Goal: Information Seeking & Learning: Learn about a topic

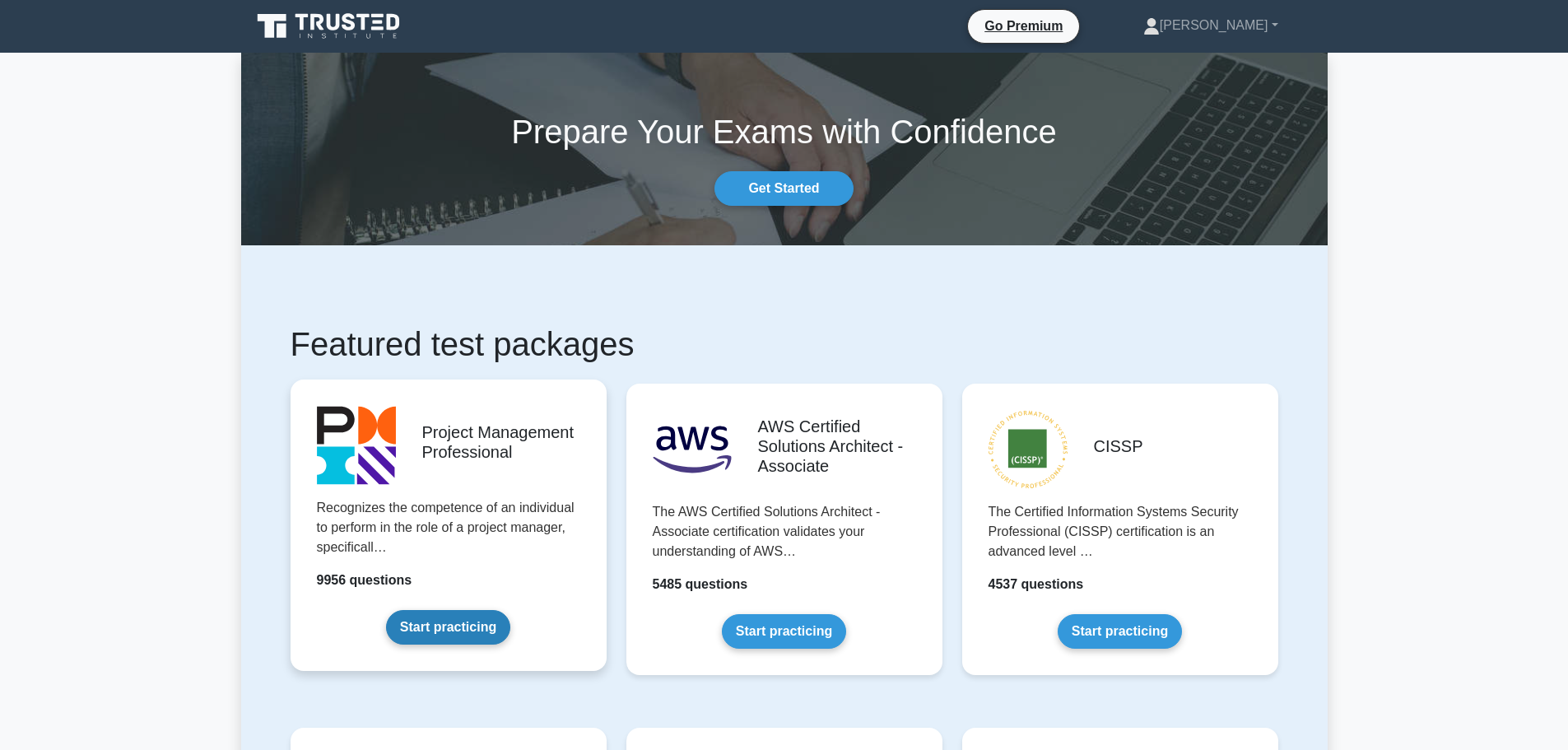
drag, startPoint x: 0, startPoint y: 0, endPoint x: 424, endPoint y: 623, distance: 753.6
click at [424, 623] on link "Start practicing" at bounding box center [447, 627] width 124 height 35
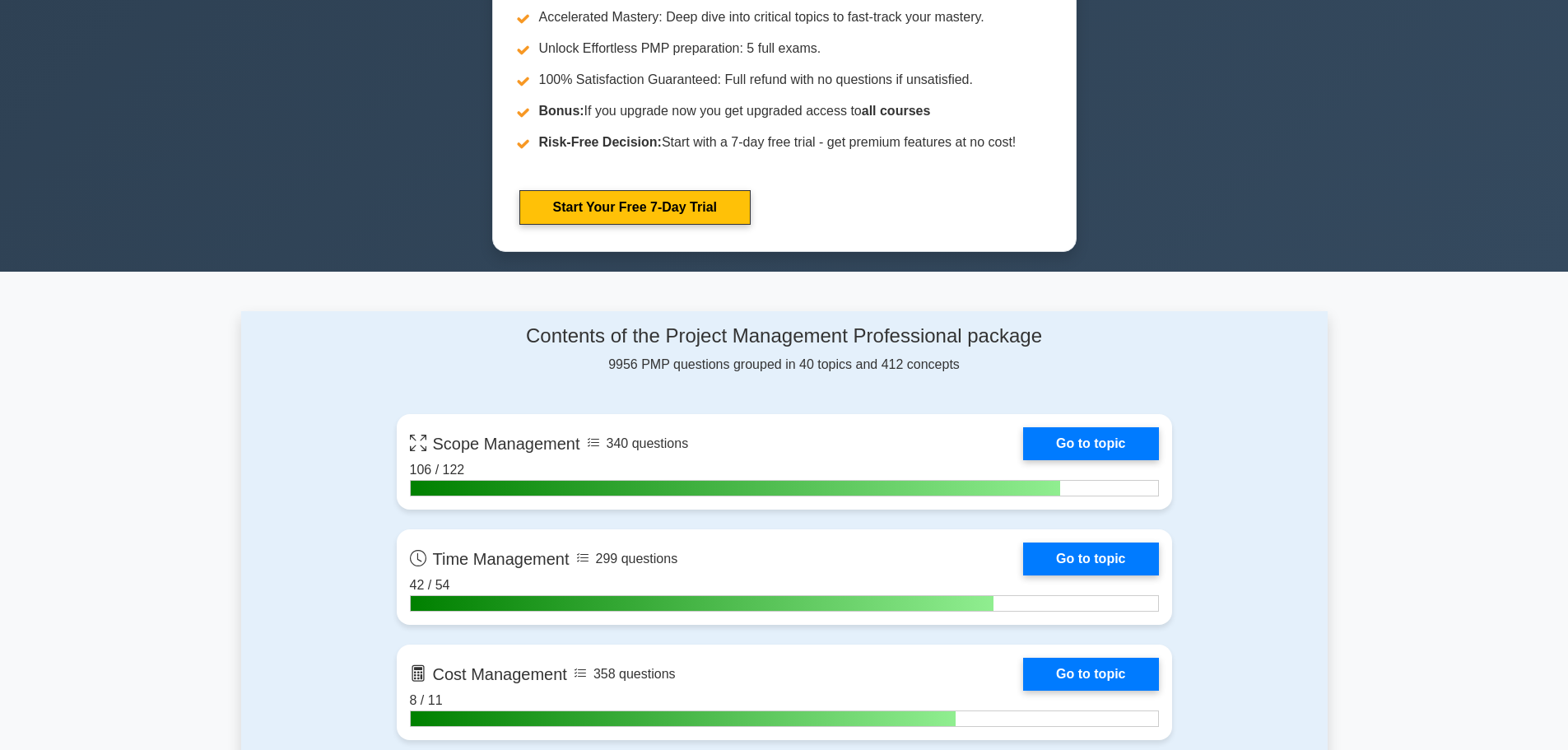
scroll to position [823, 0]
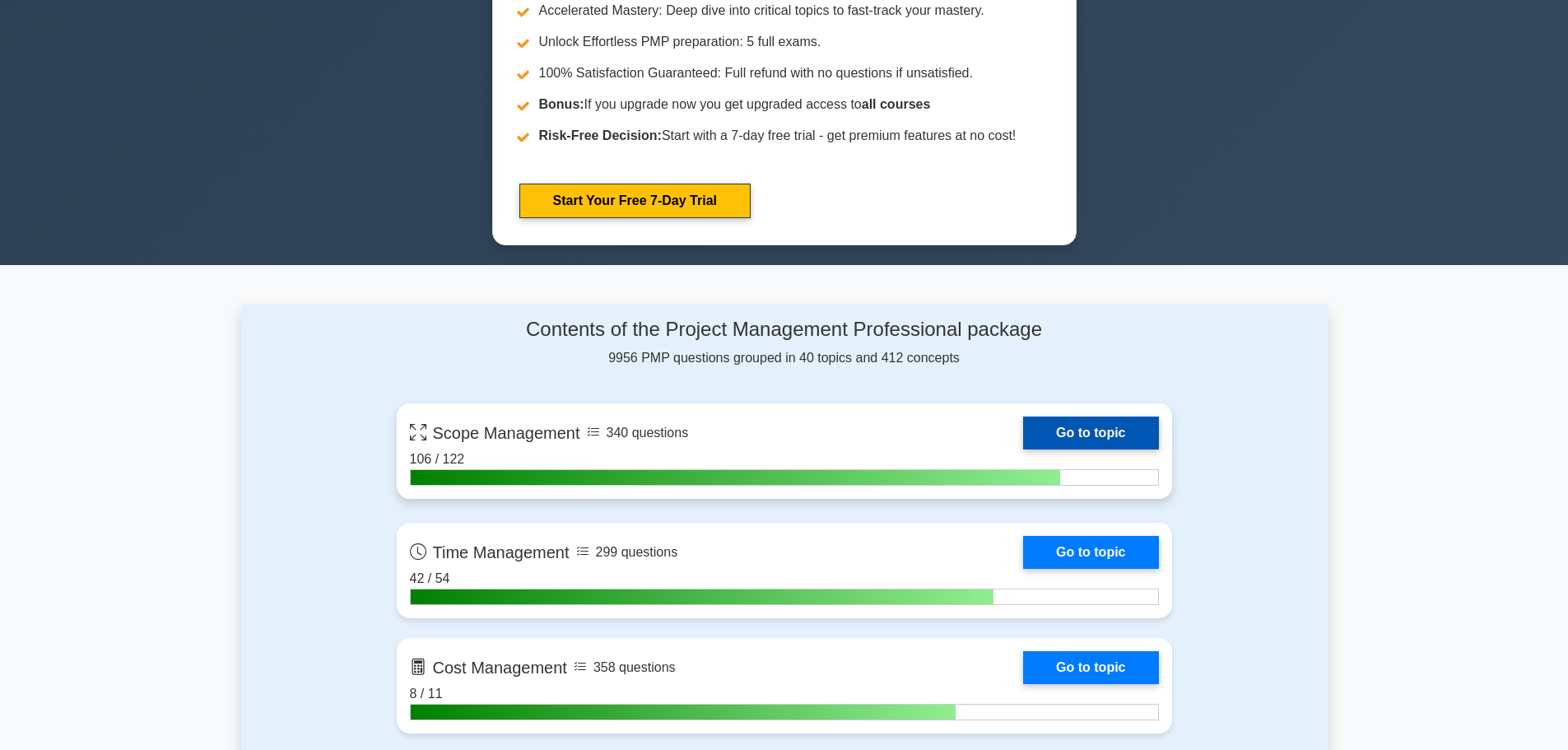
click at [1111, 423] on link "Go to topic" at bounding box center [1090, 432] width 135 height 33
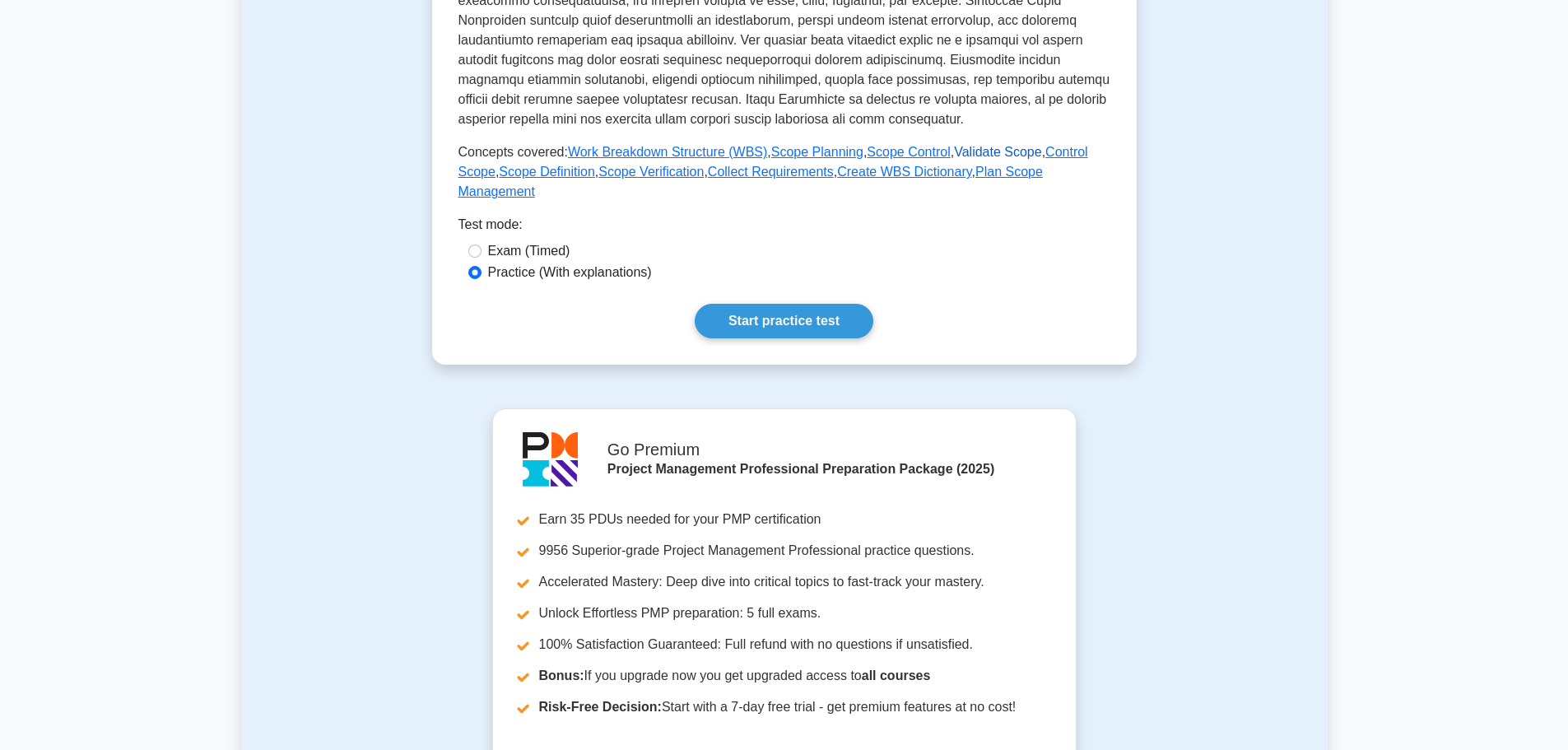
scroll to position [576, 0]
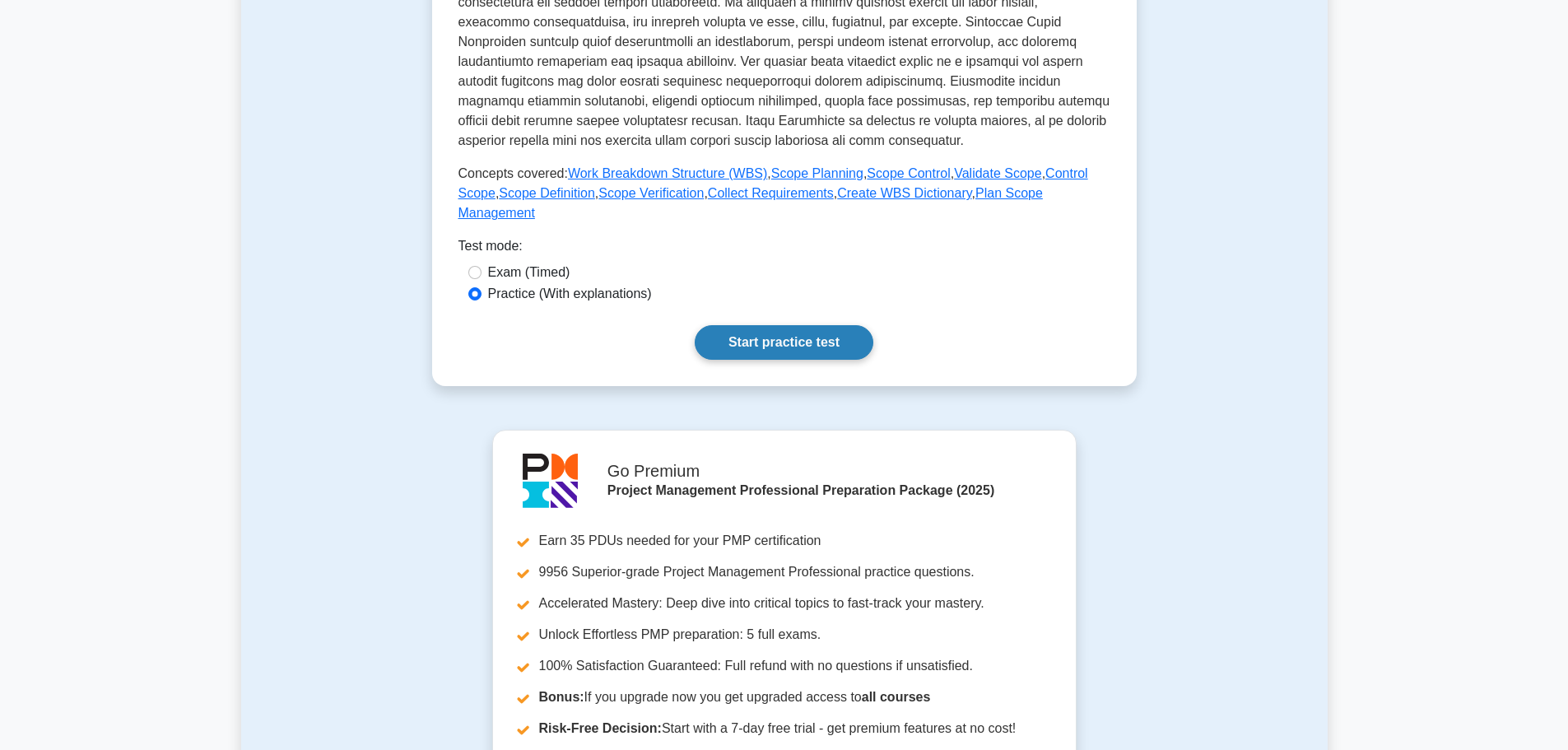
click at [774, 325] on link "Start practice test" at bounding box center [783, 342] width 179 height 35
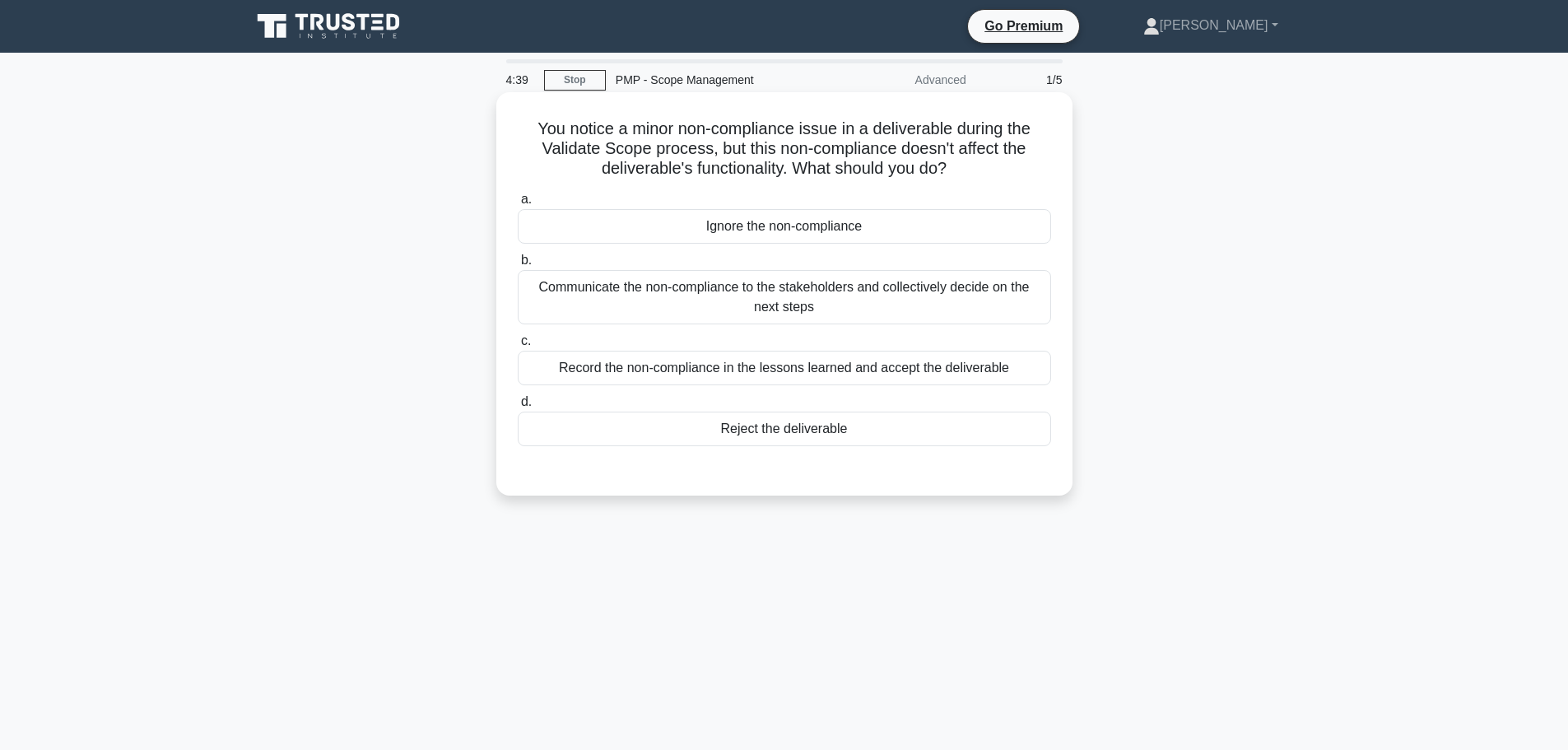
click at [783, 431] on div "Reject the deliverable" at bounding box center [784, 428] width 533 height 35
click at [517, 407] on input "d. Reject the deliverable" at bounding box center [517, 401] width 0 height 11
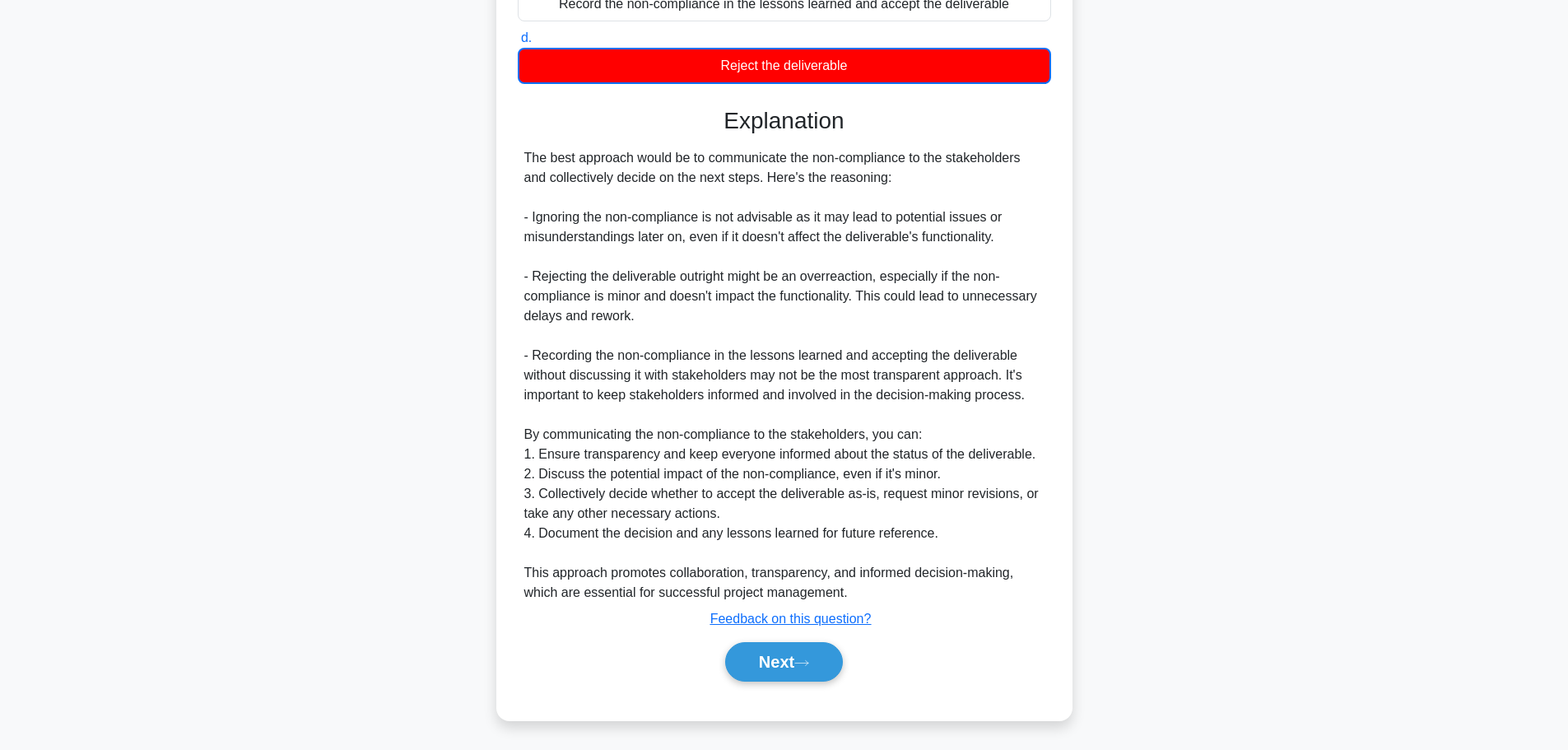
scroll to position [367, 0]
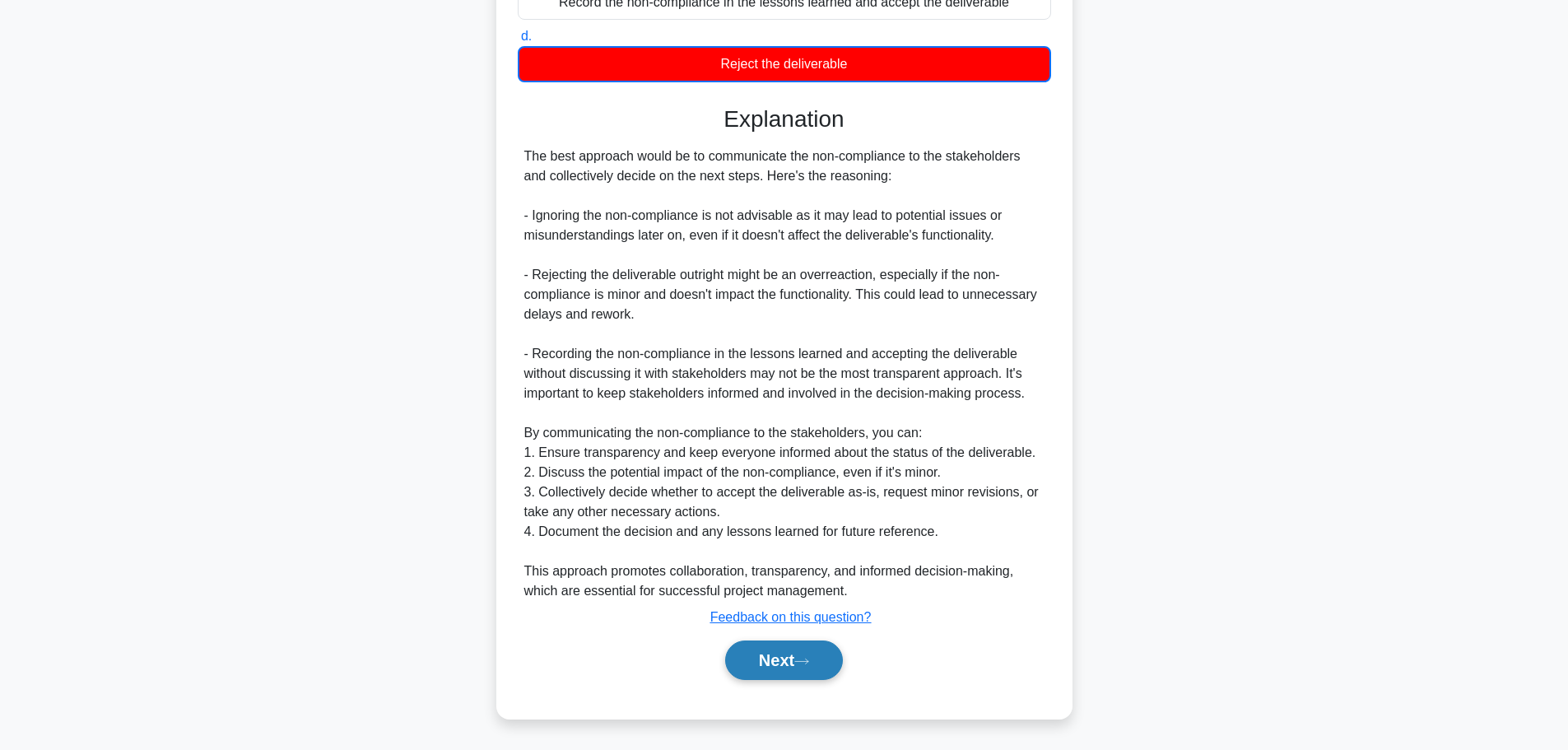
click at [793, 666] on button "Next" at bounding box center [784, 660] width 118 height 40
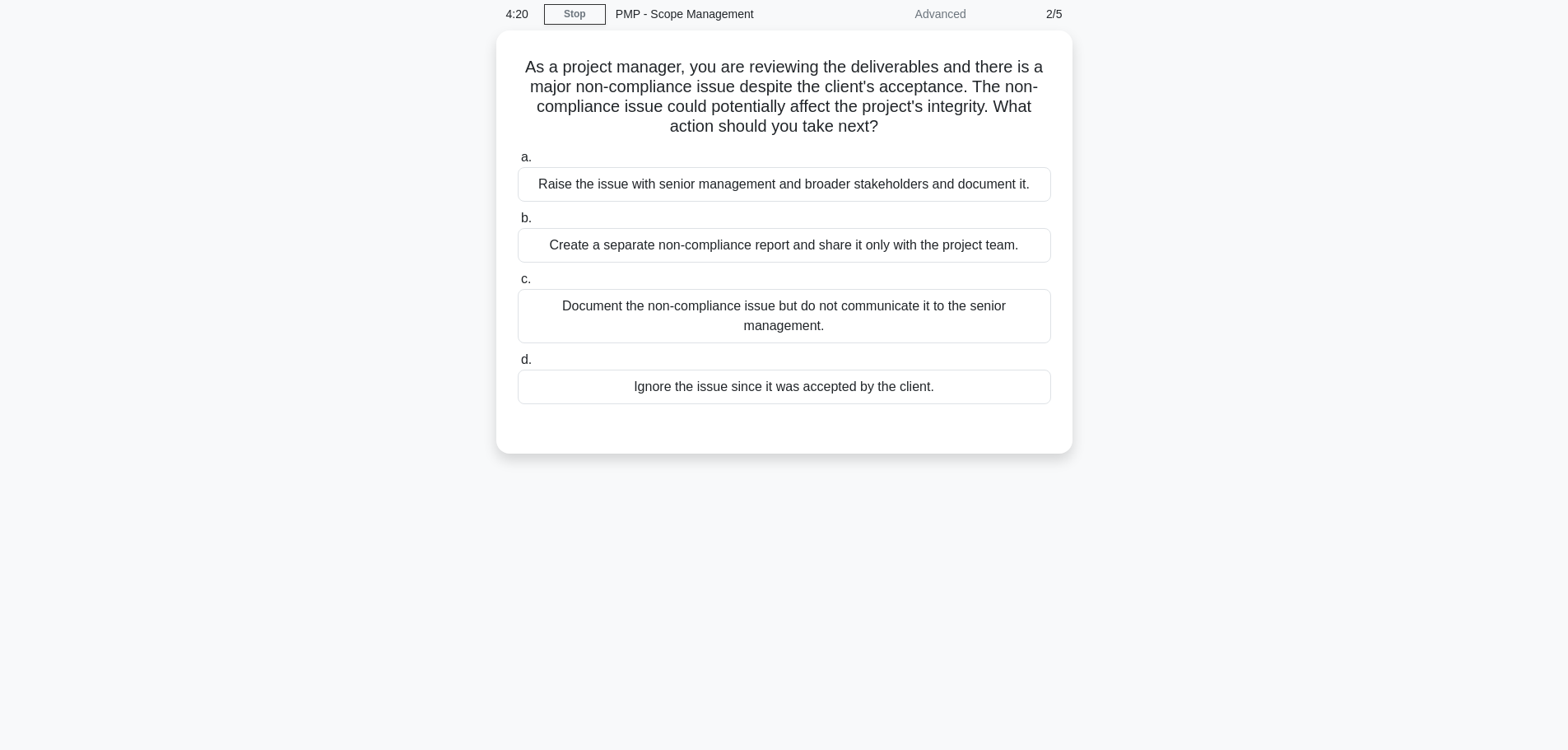
scroll to position [0, 0]
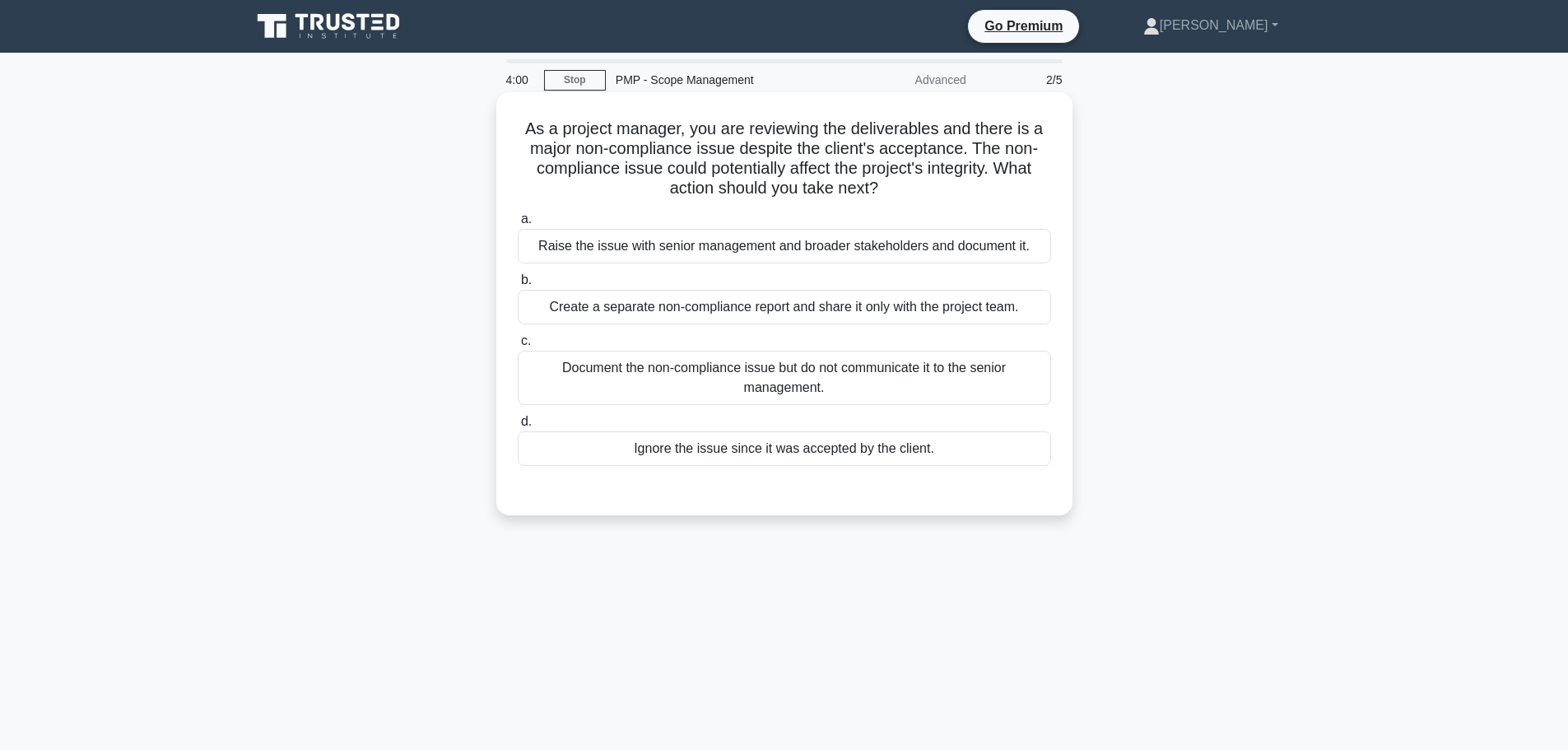
click at [652, 245] on div "Raise the issue with senior management and broader stakeholders and document it." at bounding box center [784, 246] width 533 height 35
click at [517, 225] on input "a. Raise the issue with senior management and broader stakeholders and document…" at bounding box center [517, 219] width 0 height 11
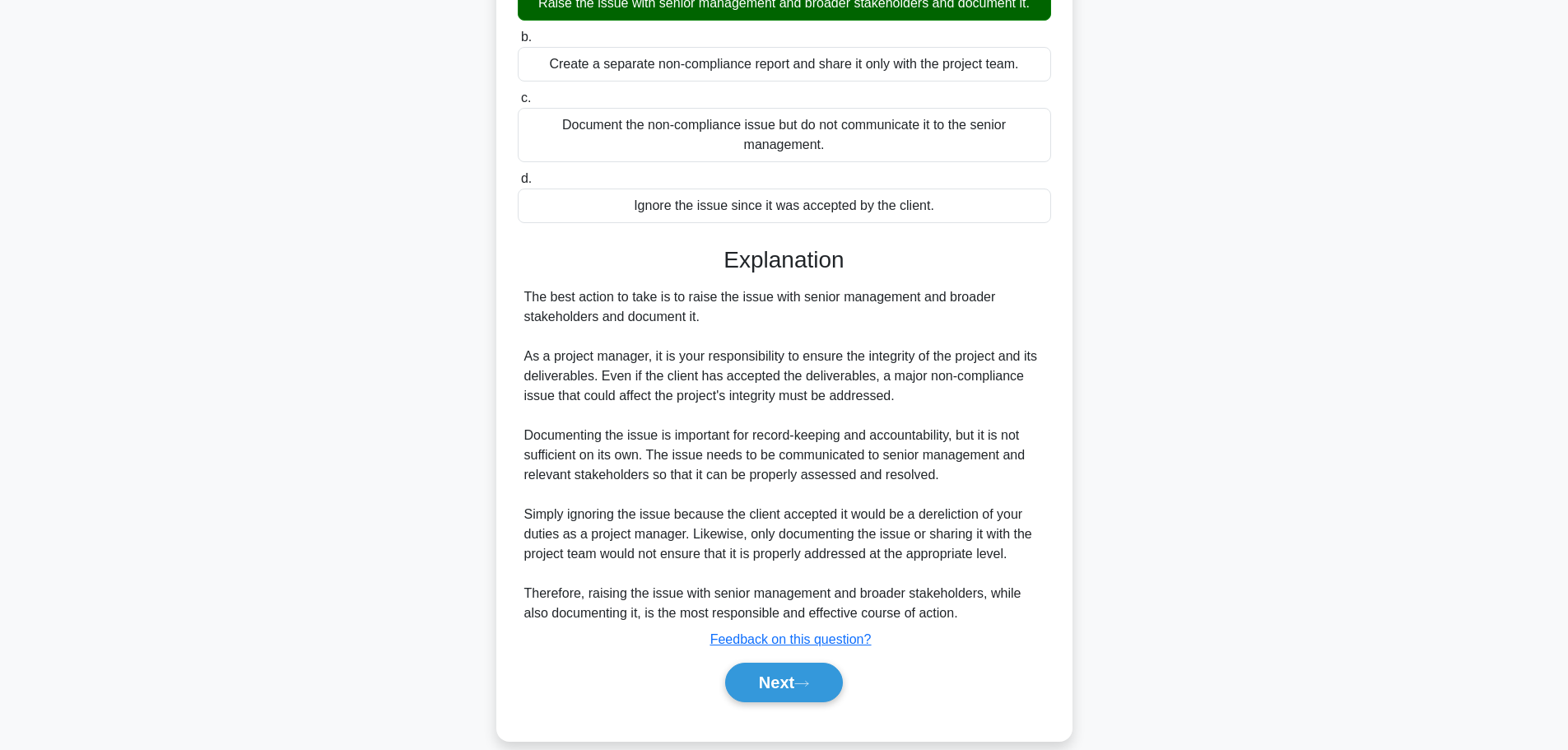
scroll to position [266, 0]
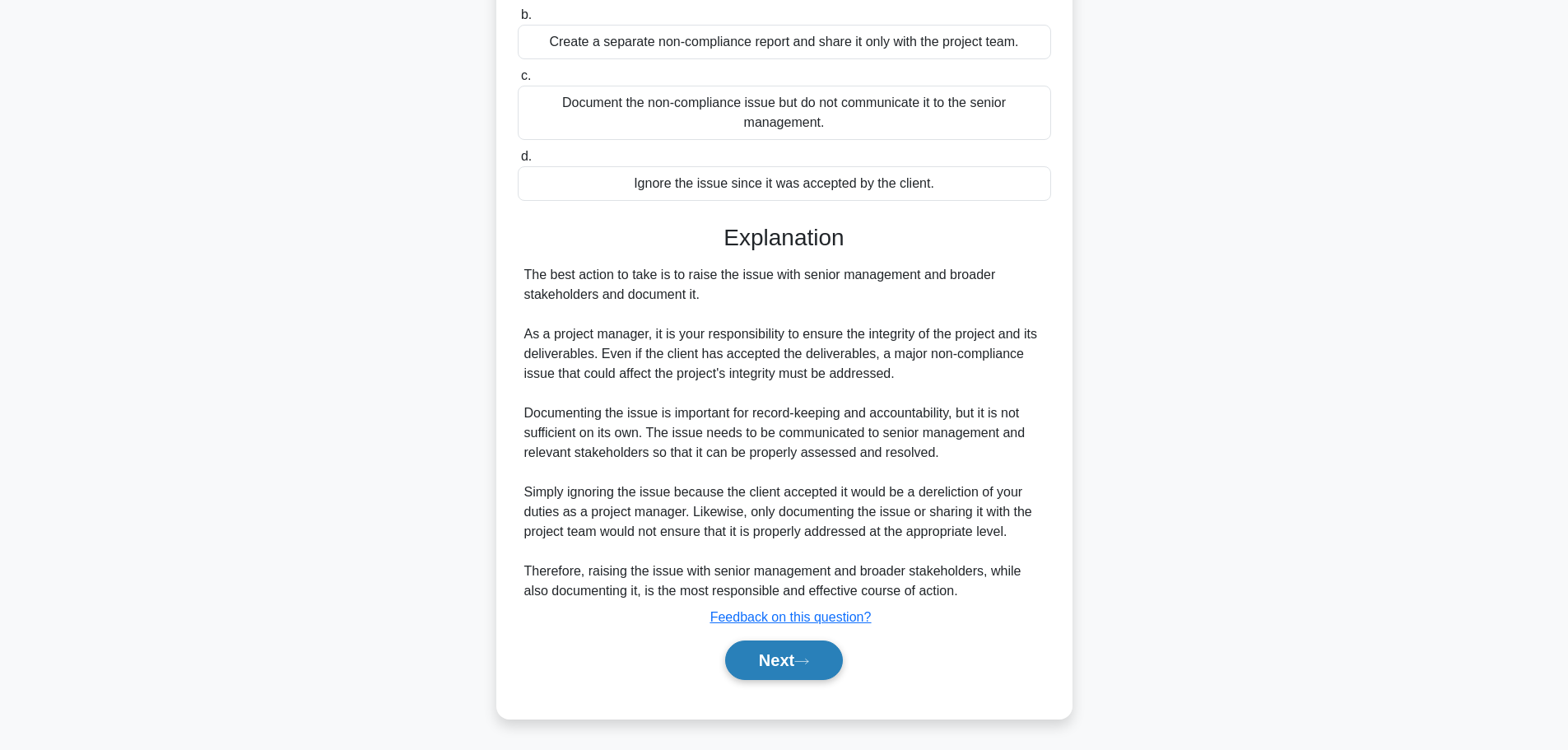
click at [784, 661] on button "Next" at bounding box center [784, 660] width 118 height 40
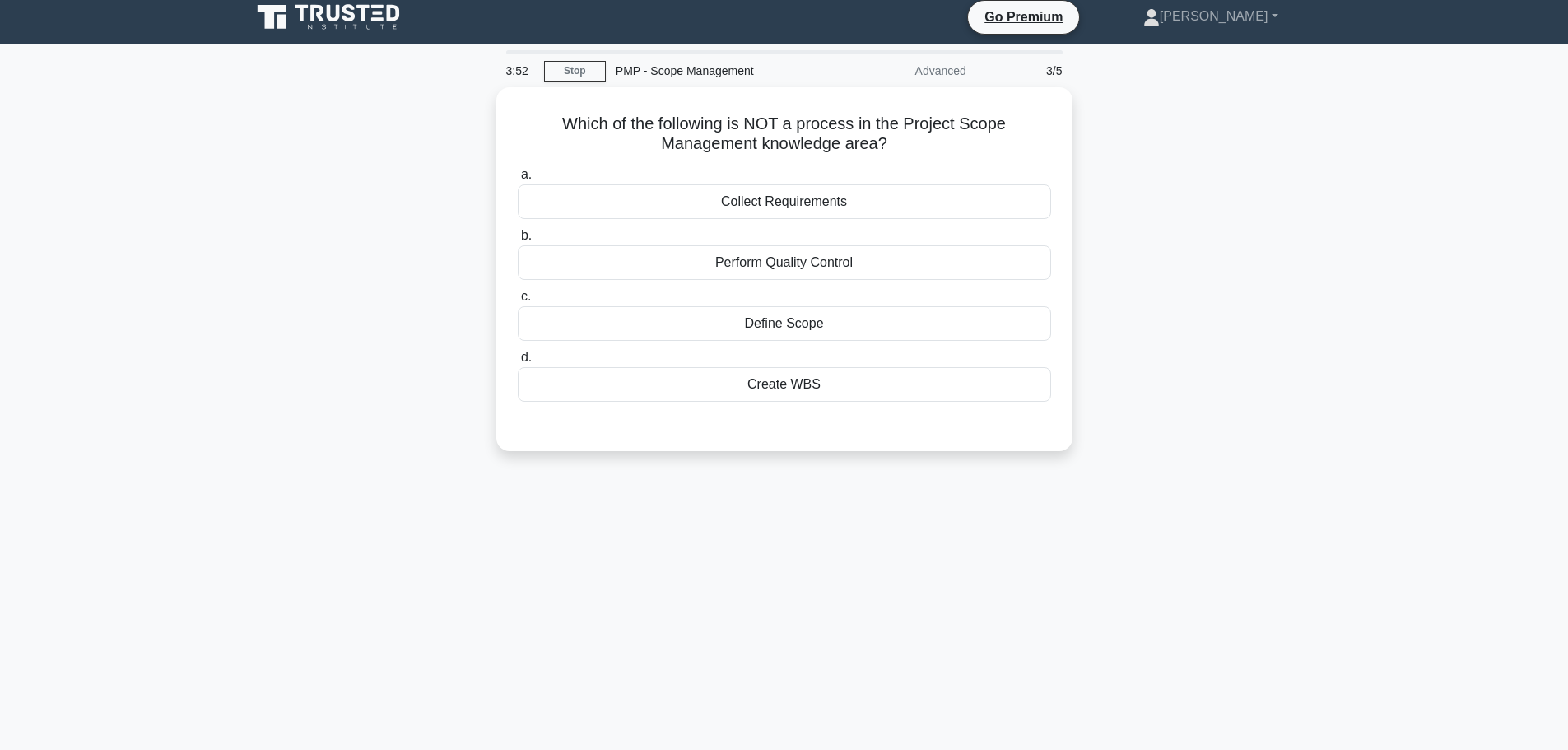
scroll to position [0, 0]
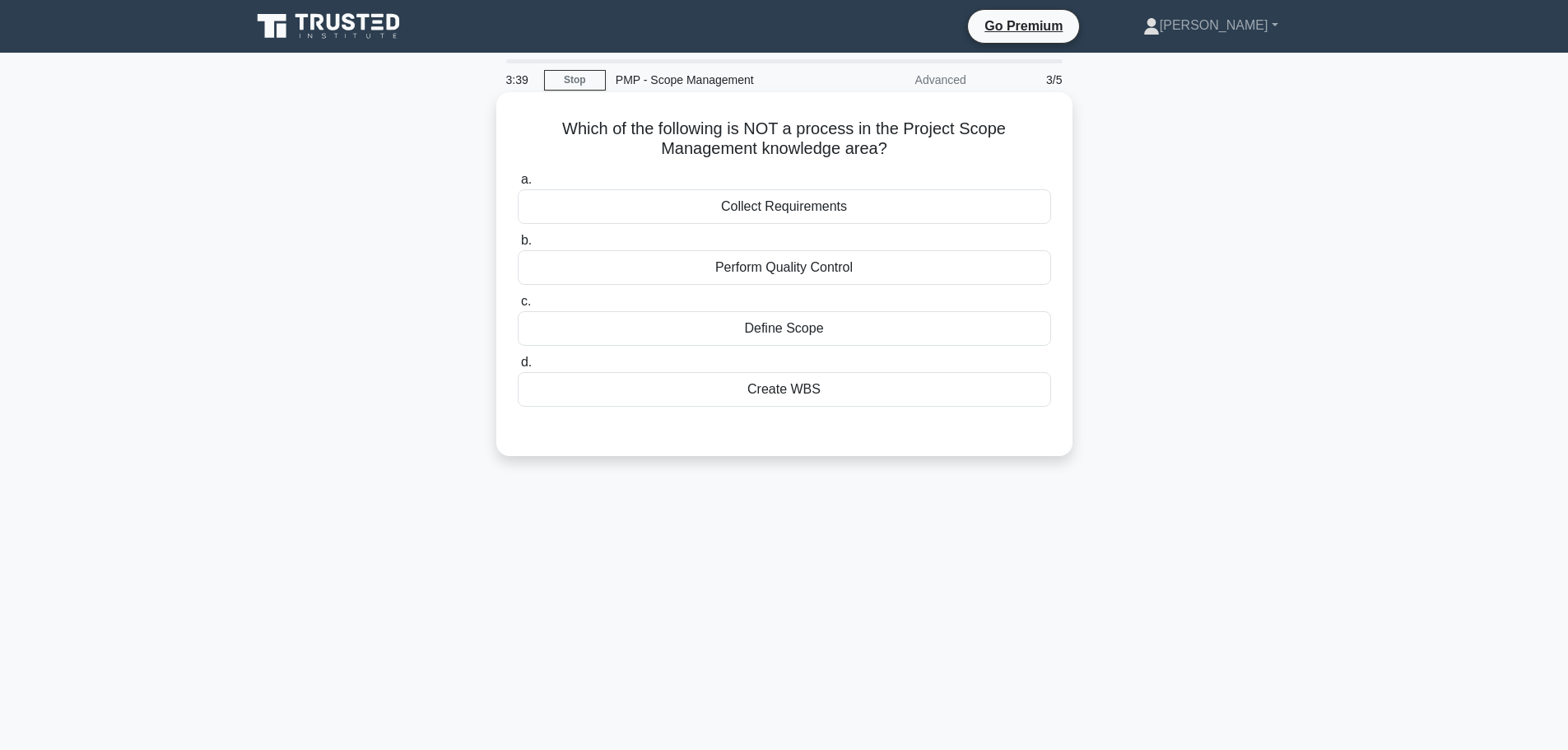
click at [776, 274] on div "Perform Quality Control" at bounding box center [784, 267] width 533 height 35
click at [517, 246] on input "b. Perform Quality Control" at bounding box center [517, 241] width 0 height 11
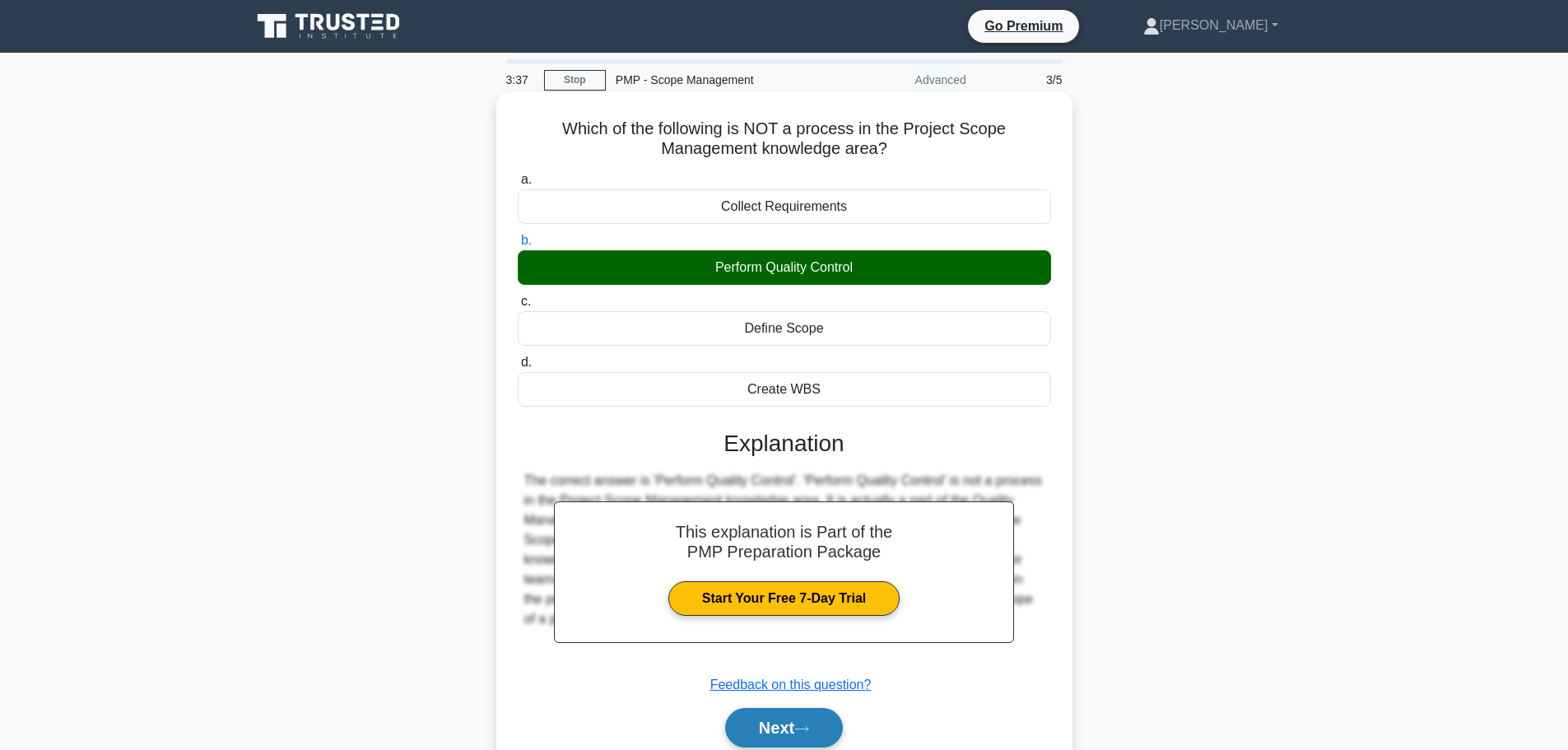
click at [809, 732] on icon at bounding box center [801, 728] width 15 height 9
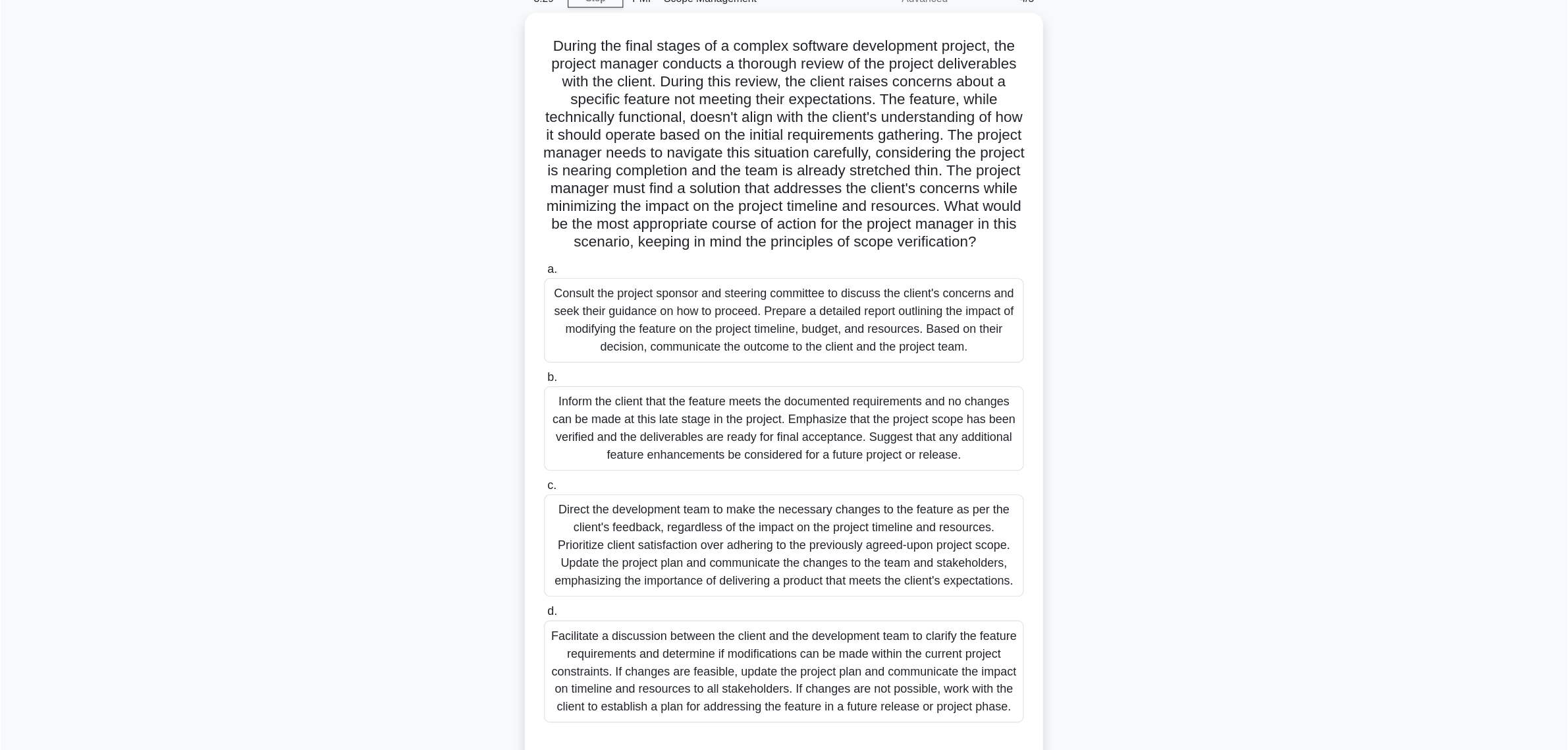
scroll to position [36, 0]
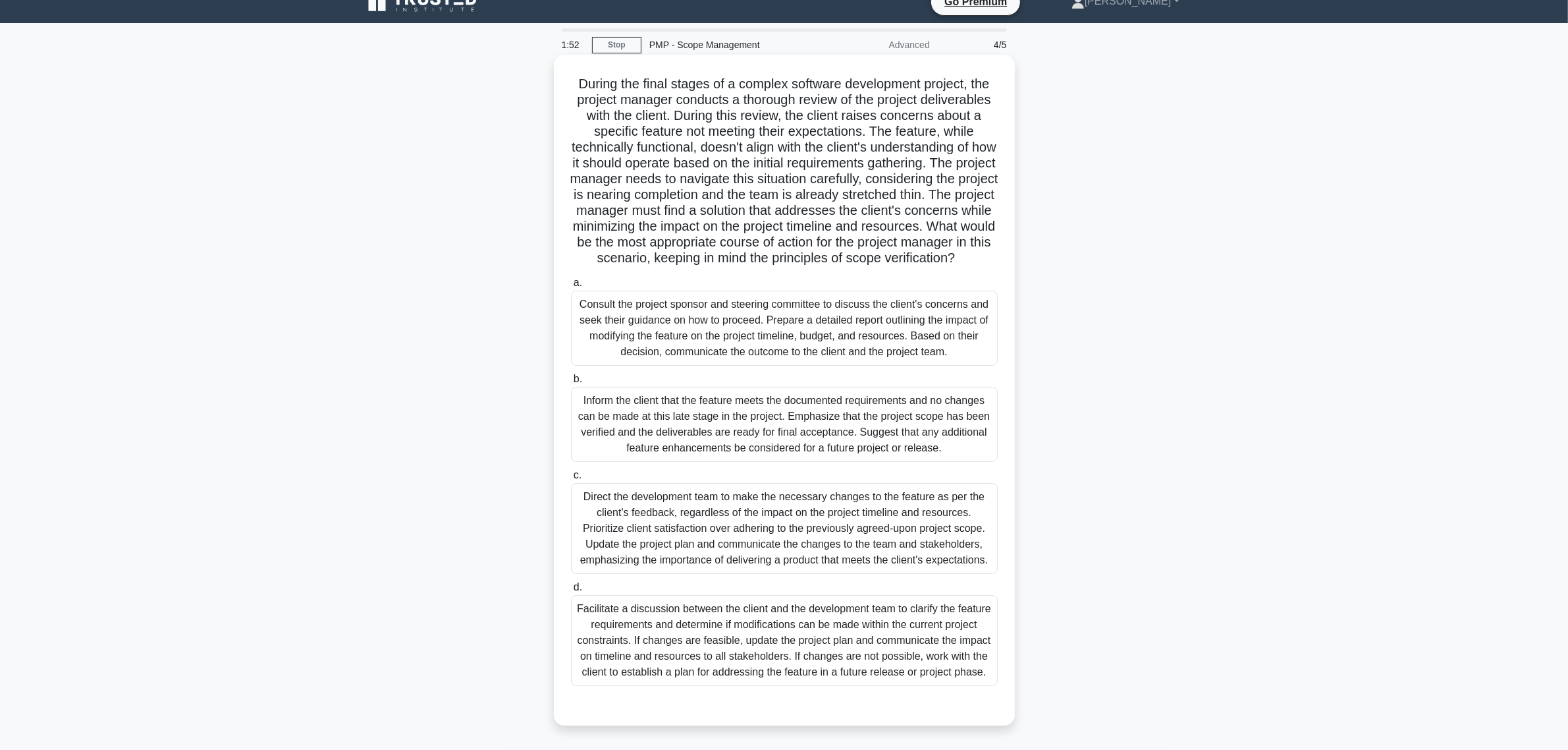
click at [806, 600] on div "Facilitate a discussion between the client and the development team to clarify …" at bounding box center [784, 640] width 427 height 91
click at [571, 592] on input "d. Facilitate a discussion between the client and the development team to clari…" at bounding box center [571, 587] width 0 height 9
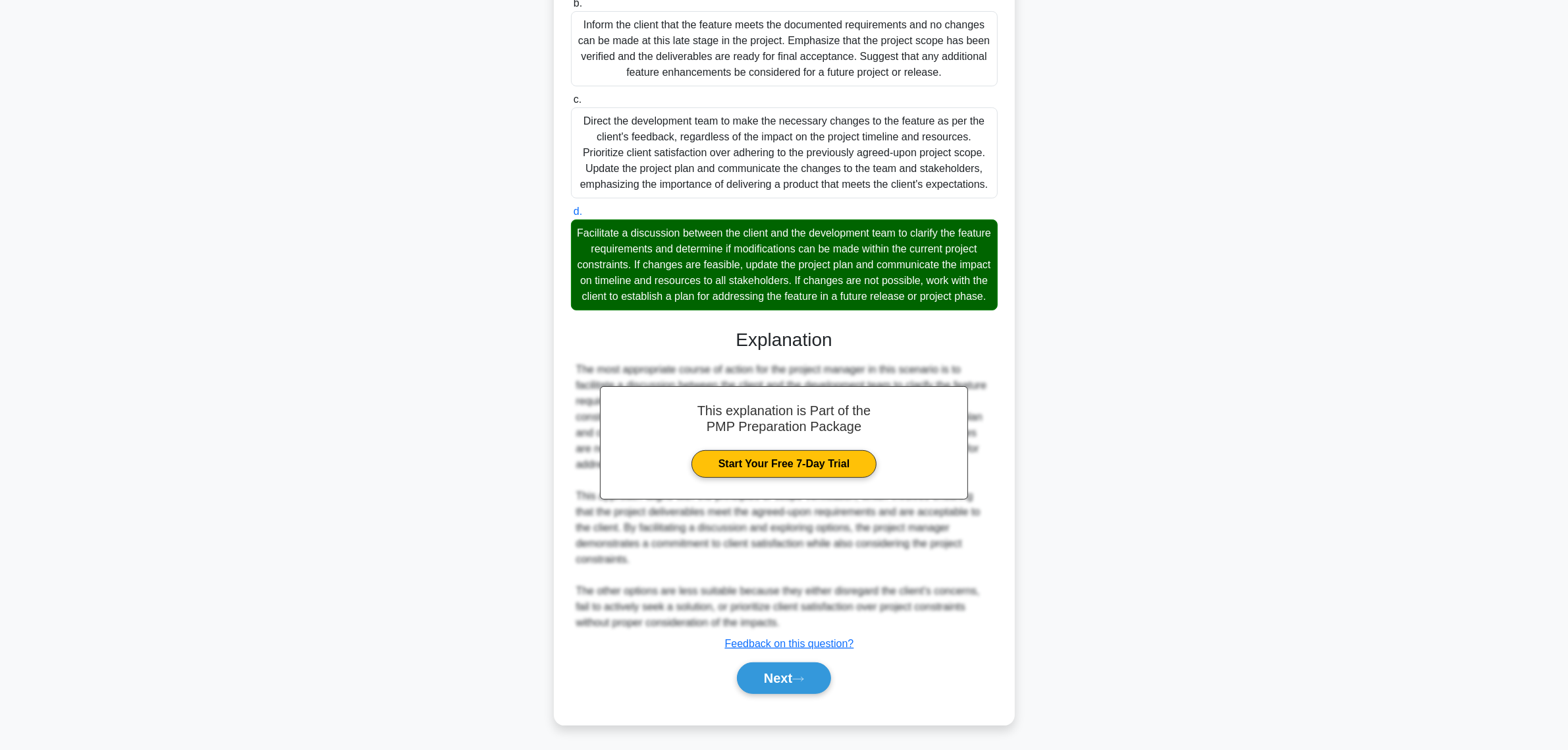
scroll to position [427, 0]
click at [787, 600] on button "Next" at bounding box center [784, 678] width 94 height 32
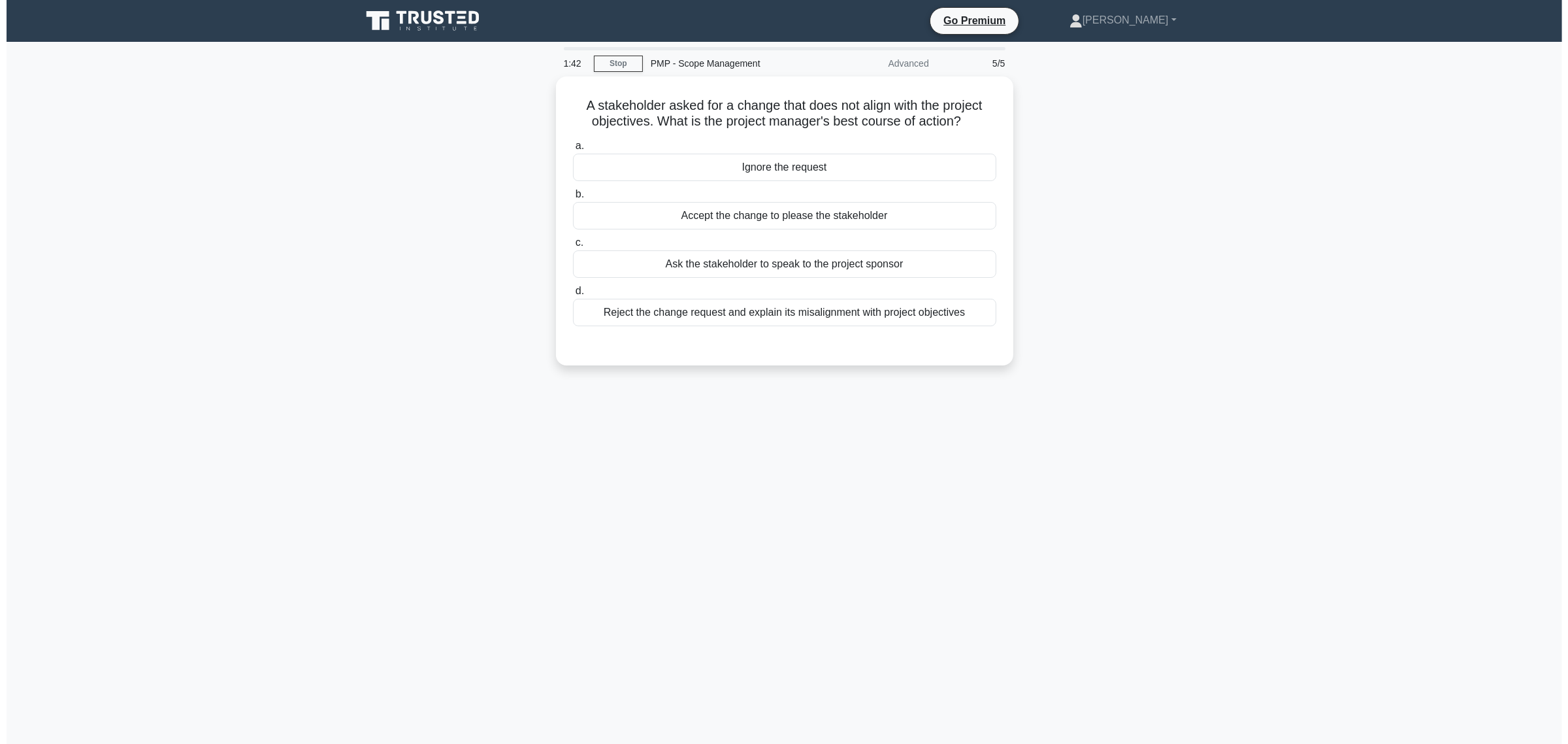
scroll to position [0, 0]
click at [828, 318] on div "Reject the change request and explain its misalignment with project objectives" at bounding box center [784, 309] width 423 height 28
click at [572, 292] on input "d. Reject the change request and explain its misalignment with project objectiv…" at bounding box center [572, 288] width 0 height 9
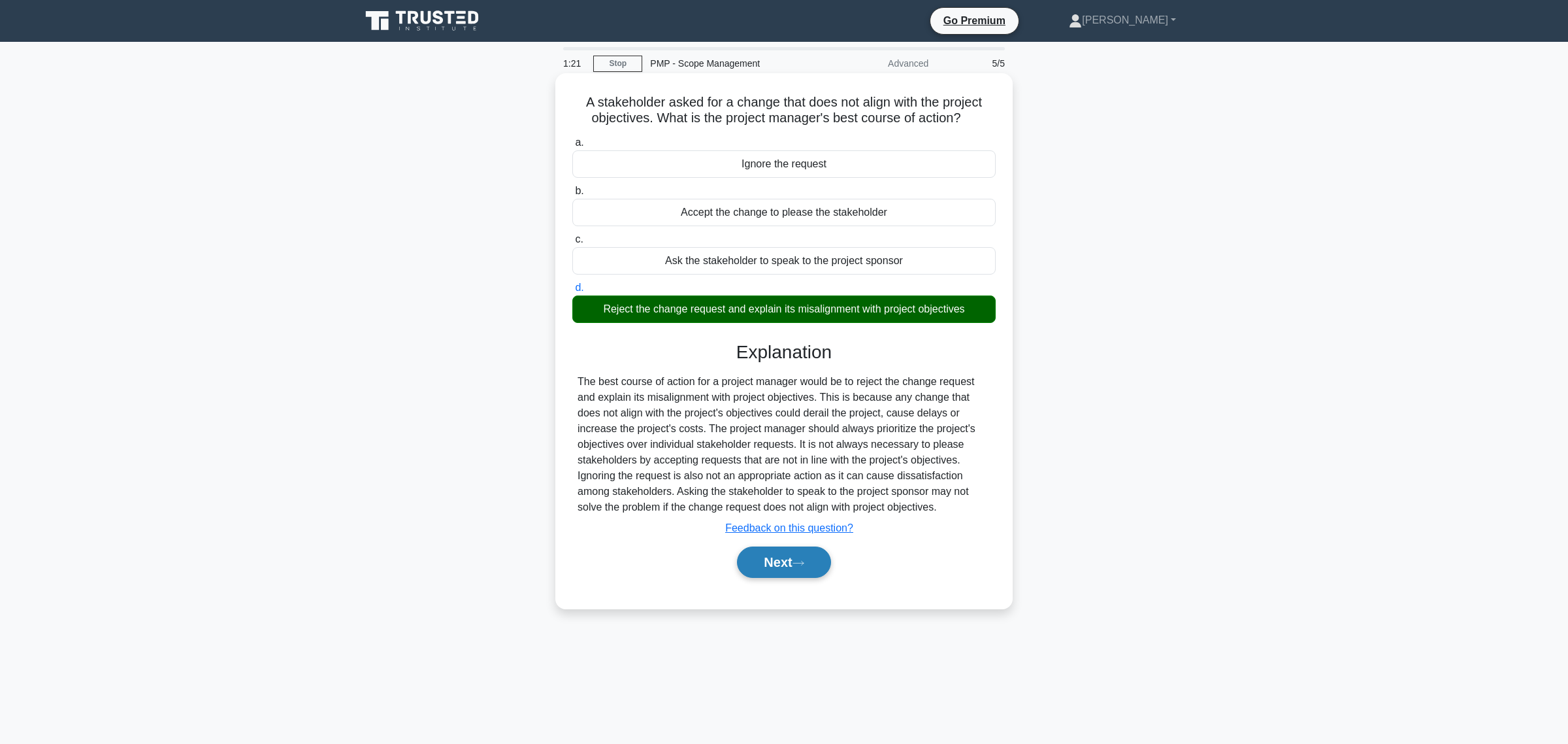
click at [791, 563] on button "Next" at bounding box center [783, 562] width 94 height 32
